Goal: Book appointment/travel/reservation

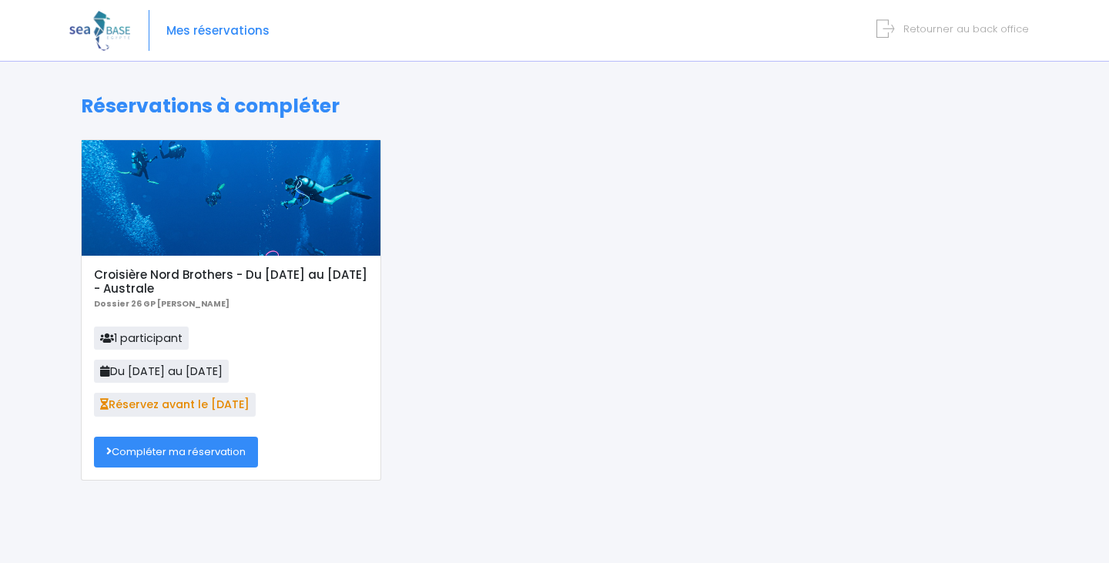
click at [190, 457] on link "Compléter ma réservation" at bounding box center [176, 452] width 164 height 31
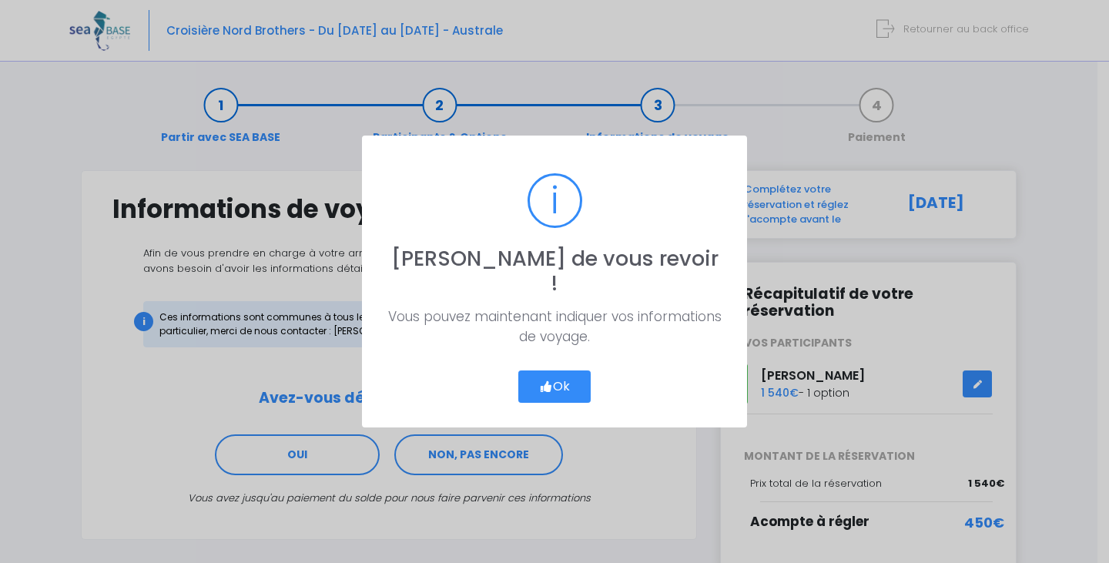
click at [533, 373] on button "Ok" at bounding box center [554, 387] width 72 height 32
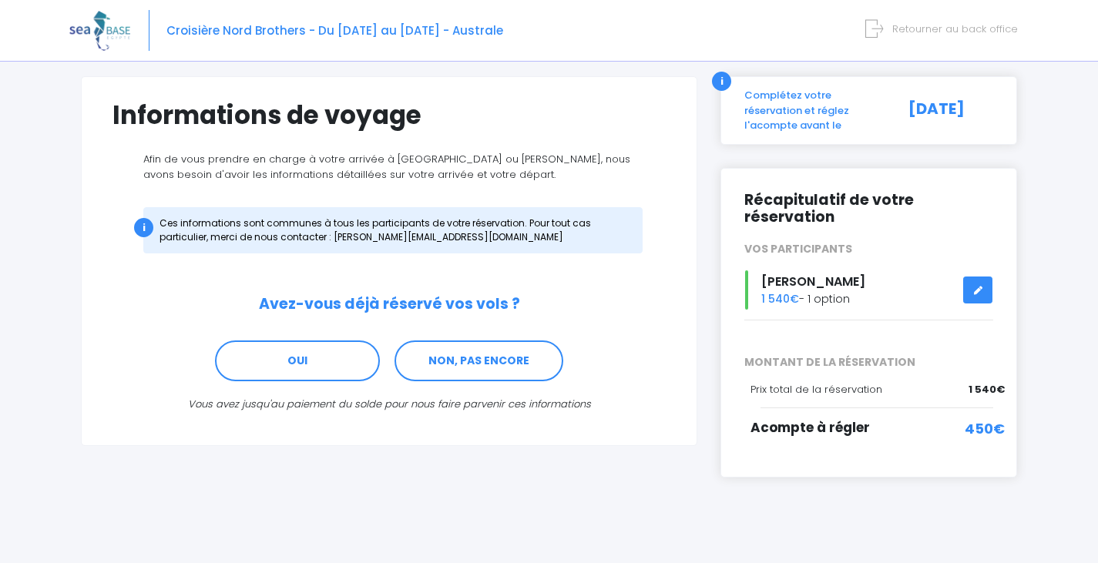
scroll to position [101, 0]
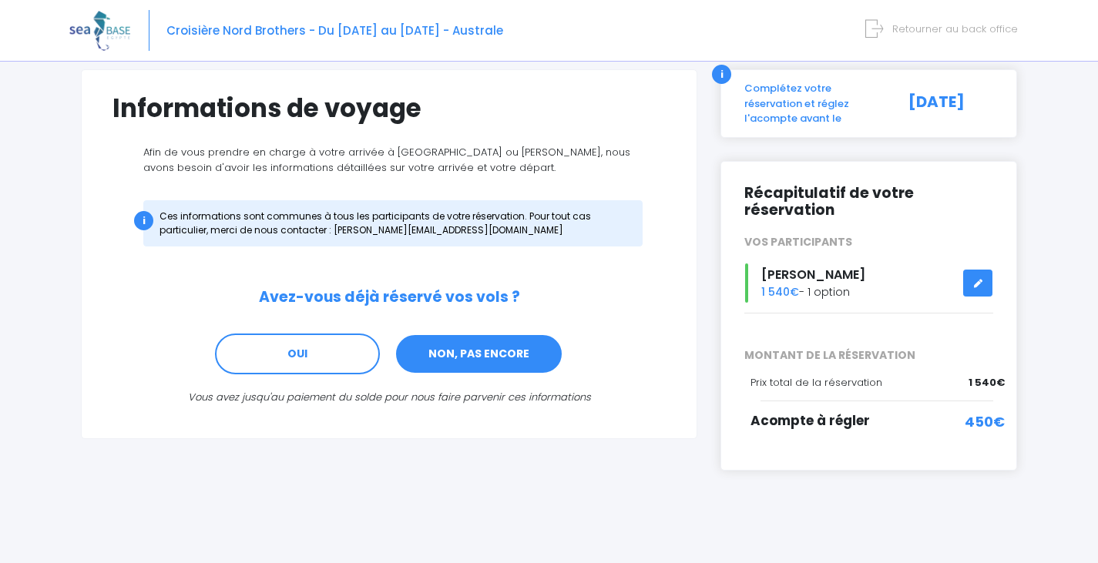
click at [507, 367] on link "NON, PAS ENCORE" at bounding box center [478, 355] width 169 height 42
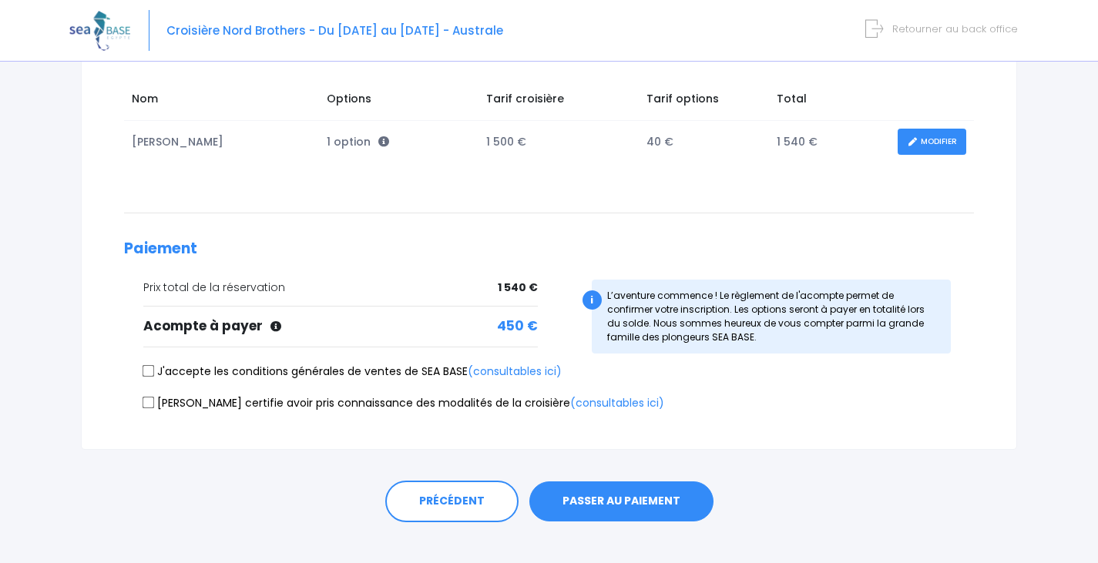
scroll to position [263, 0]
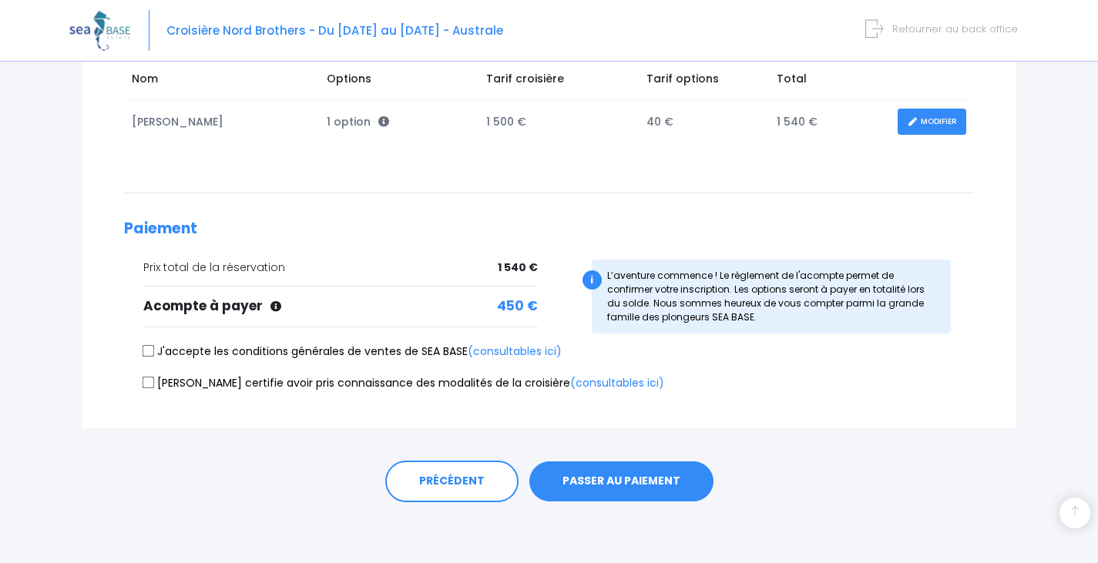
click at [153, 349] on input "J'accepte les conditions générales de ventes de SEA BASE (consultables ici)" at bounding box center [149, 351] width 12 height 12
checkbox input "true"
click at [146, 376] on input "Je certifie avoir pris connaissance des modalités de la croisière (consultables…" at bounding box center [149, 382] width 12 height 12
checkbox input "true"
click at [627, 491] on button "PASSER AU PAIEMENT" at bounding box center [621, 481] width 184 height 40
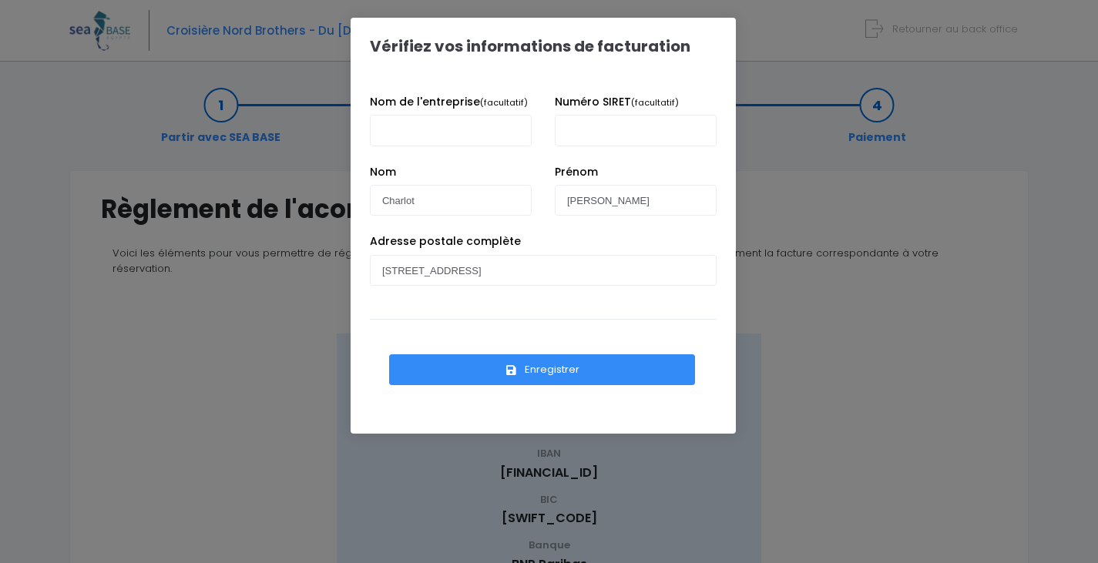
click at [517, 367] on button "Enregistrer" at bounding box center [542, 369] width 306 height 31
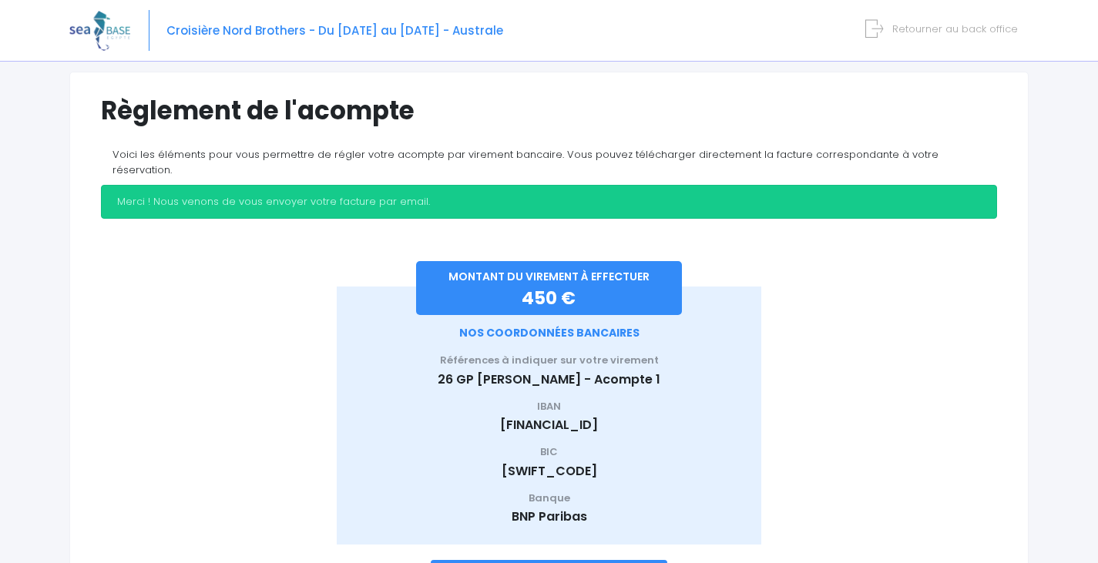
scroll to position [173, 0]
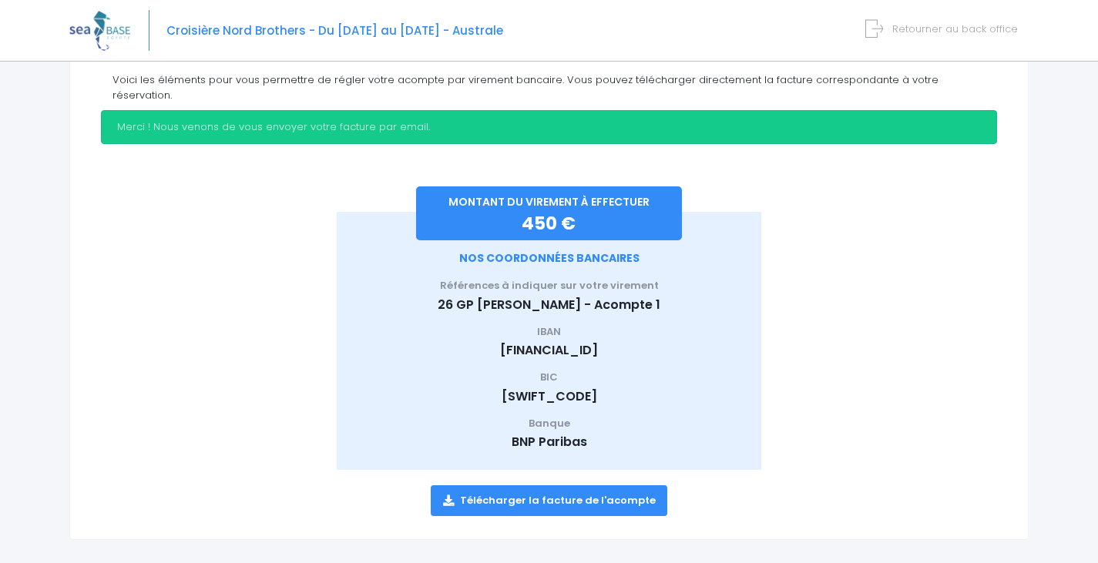
click at [558, 485] on link "Télécharger la facture de l'acompte" at bounding box center [549, 500] width 237 height 31
click at [947, 25] on span "Retourner au back office" at bounding box center [955, 29] width 126 height 15
